Goal: Task Accomplishment & Management: Manage account settings

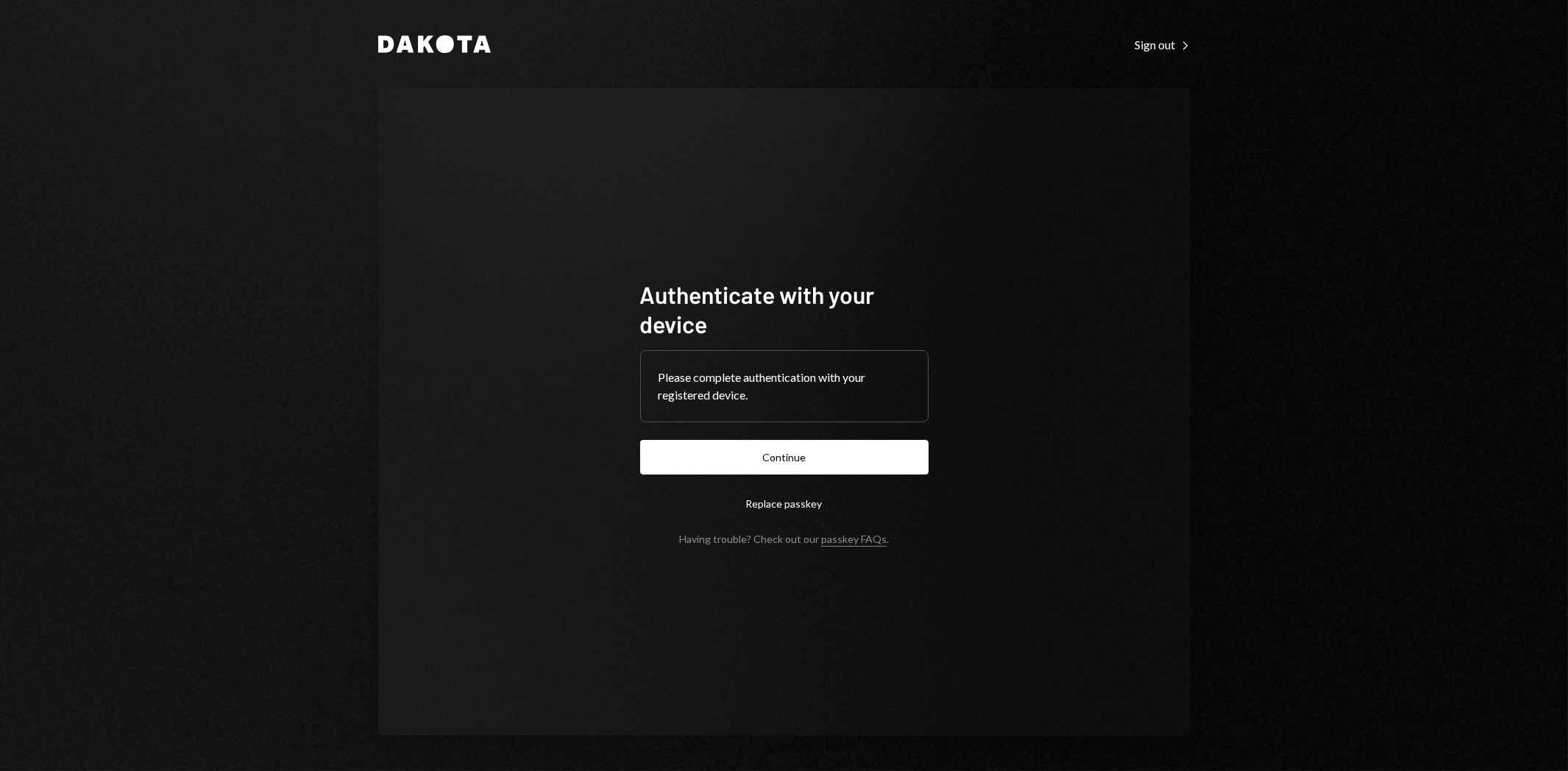
click at [893, 458] on button "Continue" at bounding box center [784, 457] width 289 height 35
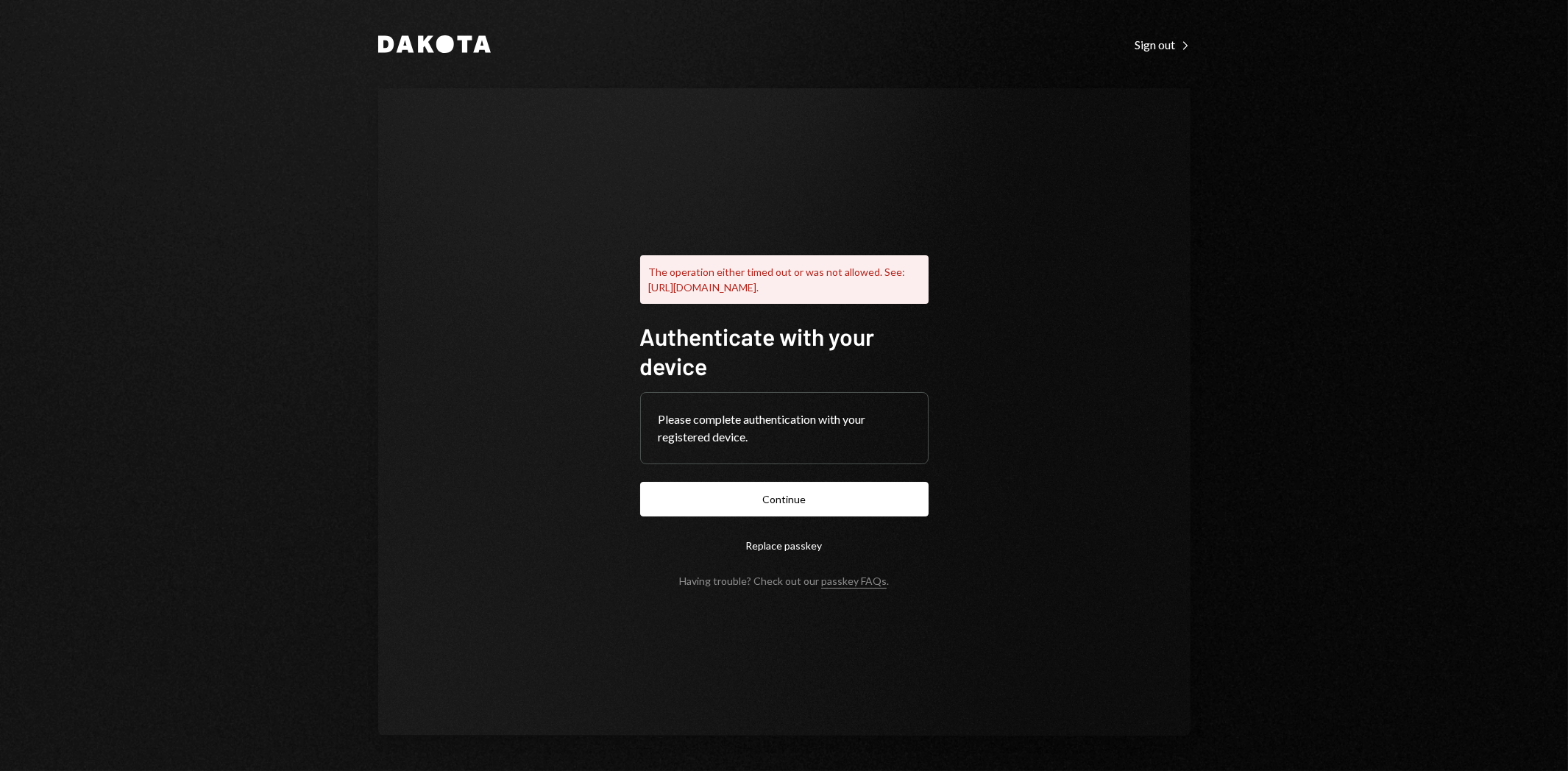
click at [873, 509] on button "Continue" at bounding box center [784, 500] width 289 height 35
click at [855, 505] on button "Continue" at bounding box center [784, 500] width 289 height 35
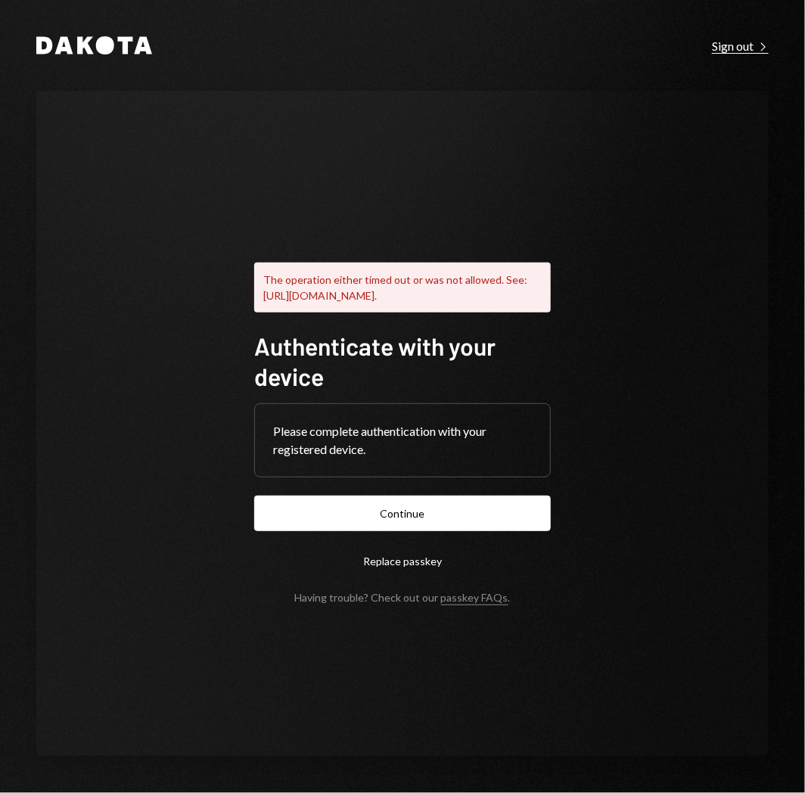
click at [732, 41] on div "Sign out Right Caret" at bounding box center [740, 46] width 57 height 15
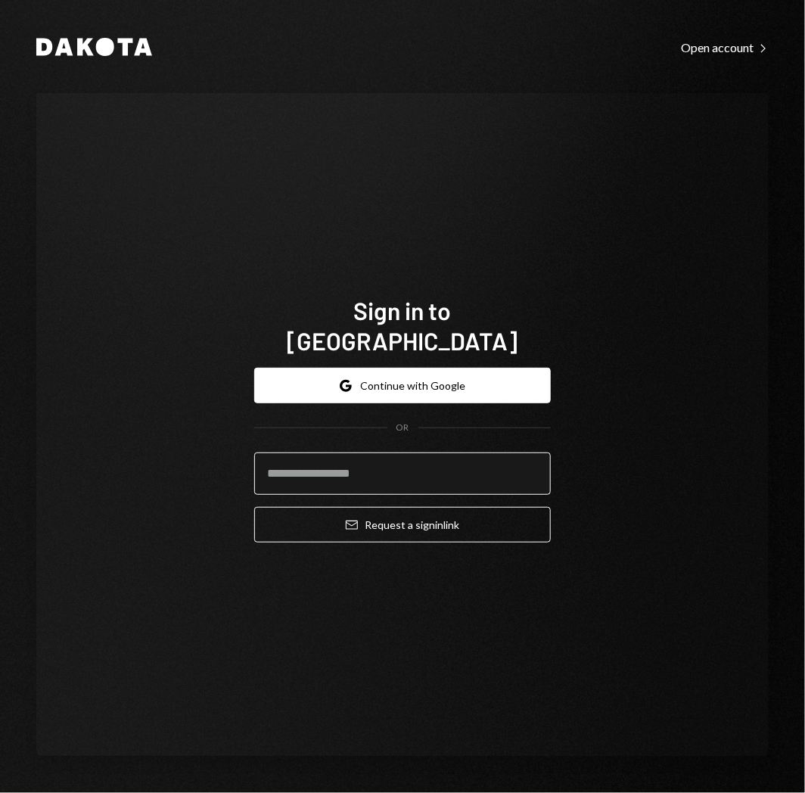
click at [379, 465] on input "email" at bounding box center [402, 473] width 297 height 42
drag, startPoint x: 633, startPoint y: 464, endPoint x: 630, endPoint y: 455, distance: 8.9
click at [633, 464] on div "Sign in to [GEOGRAPHIC_DATA] Google Continue with Google OR Email Request a sig…" at bounding box center [402, 425] width 732 height 664
click at [710, 232] on div "Sign in to [GEOGRAPHIC_DATA] Google Continue with Google OR Email Request a sig…" at bounding box center [402, 425] width 732 height 664
